Goal: Information Seeking & Learning: Learn about a topic

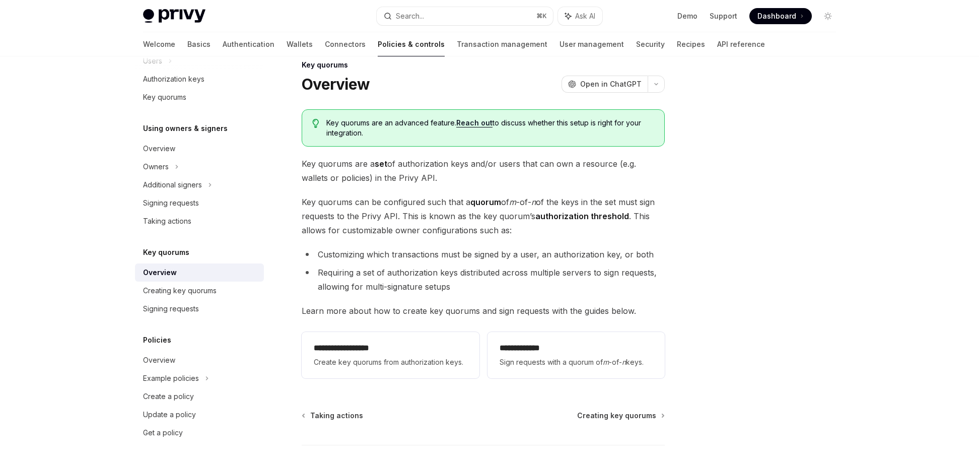
scroll to position [25, 0]
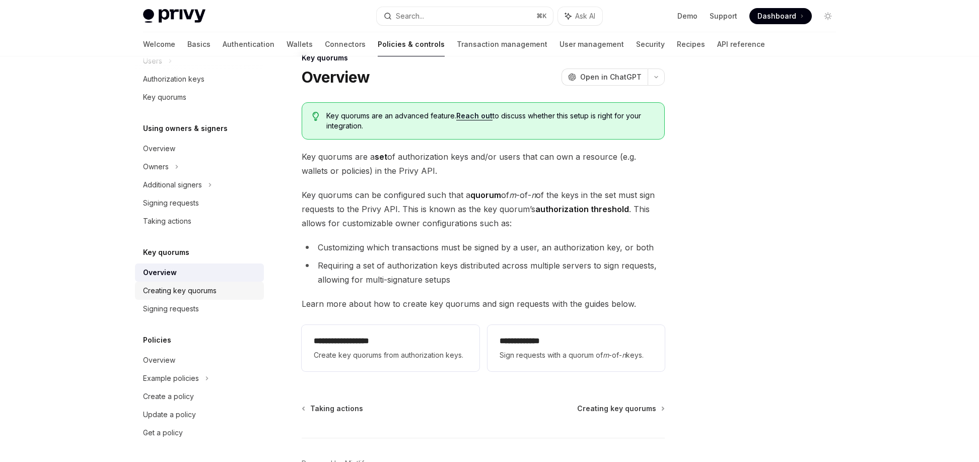
click at [191, 291] on div "Creating key quorums" at bounding box center [179, 290] width 73 height 12
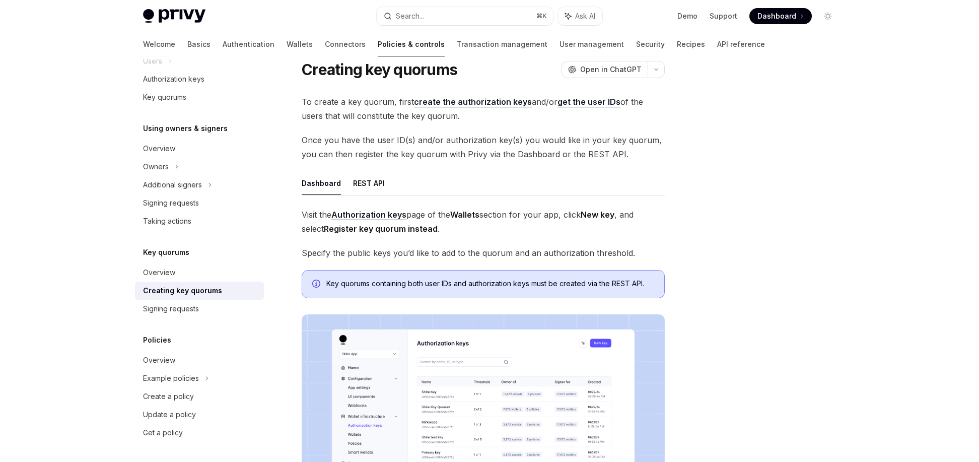
scroll to position [33, 0]
click at [192, 313] on div "Signing requests" at bounding box center [171, 309] width 56 height 12
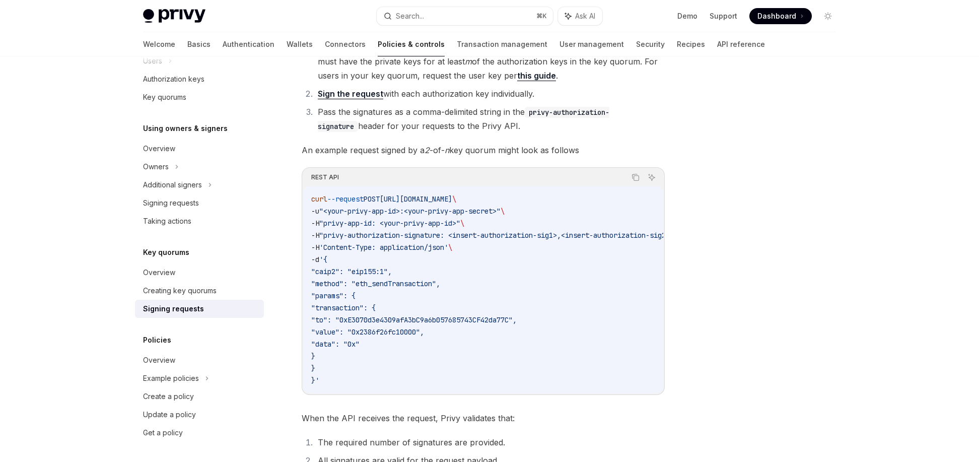
scroll to position [107, 0]
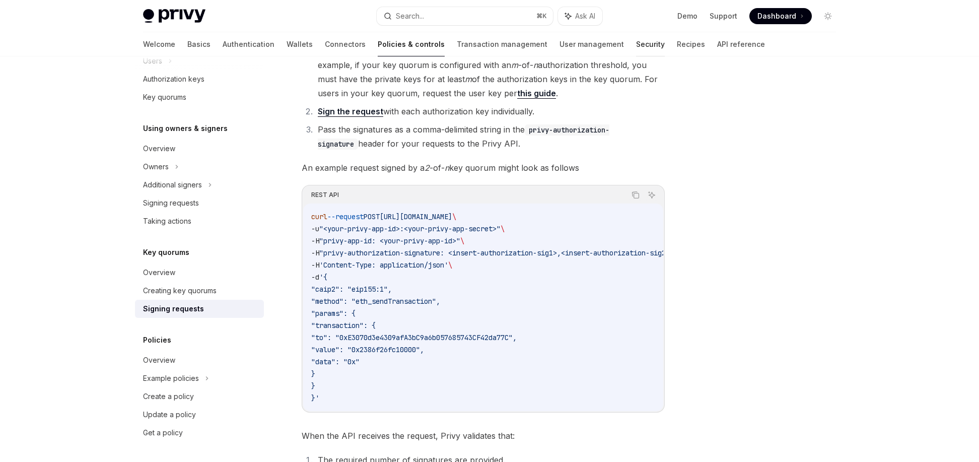
click at [636, 43] on link "Security" at bounding box center [650, 44] width 29 height 24
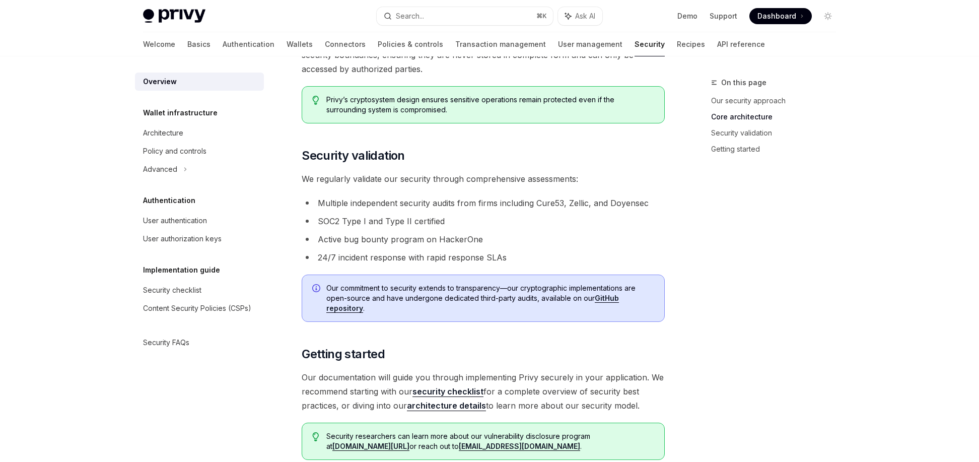
scroll to position [569, 0]
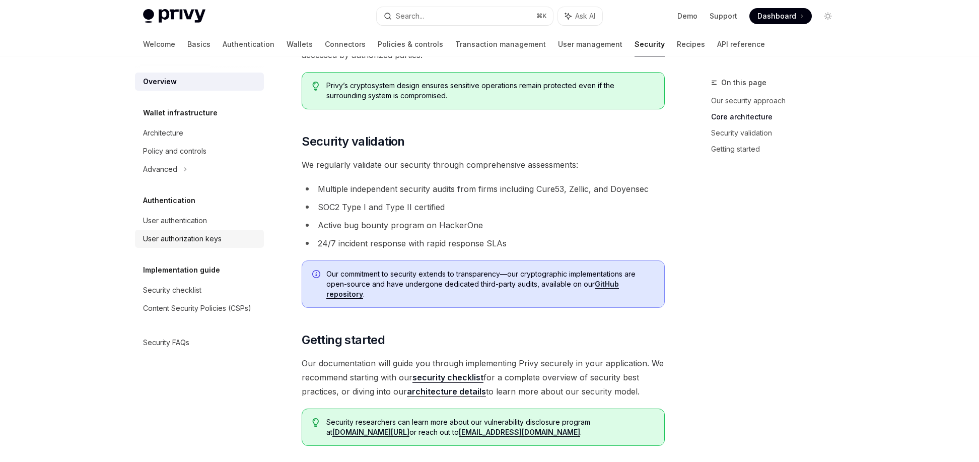
click at [185, 237] on div "User authorization keys" at bounding box center [182, 239] width 79 height 12
type textarea "*"
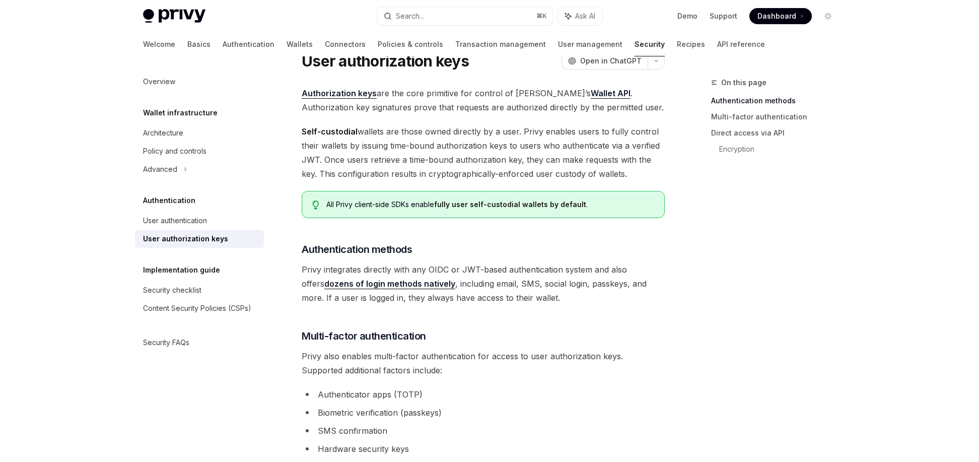
scroll to position [98, 0]
